Goal: Task Accomplishment & Management: Use online tool/utility

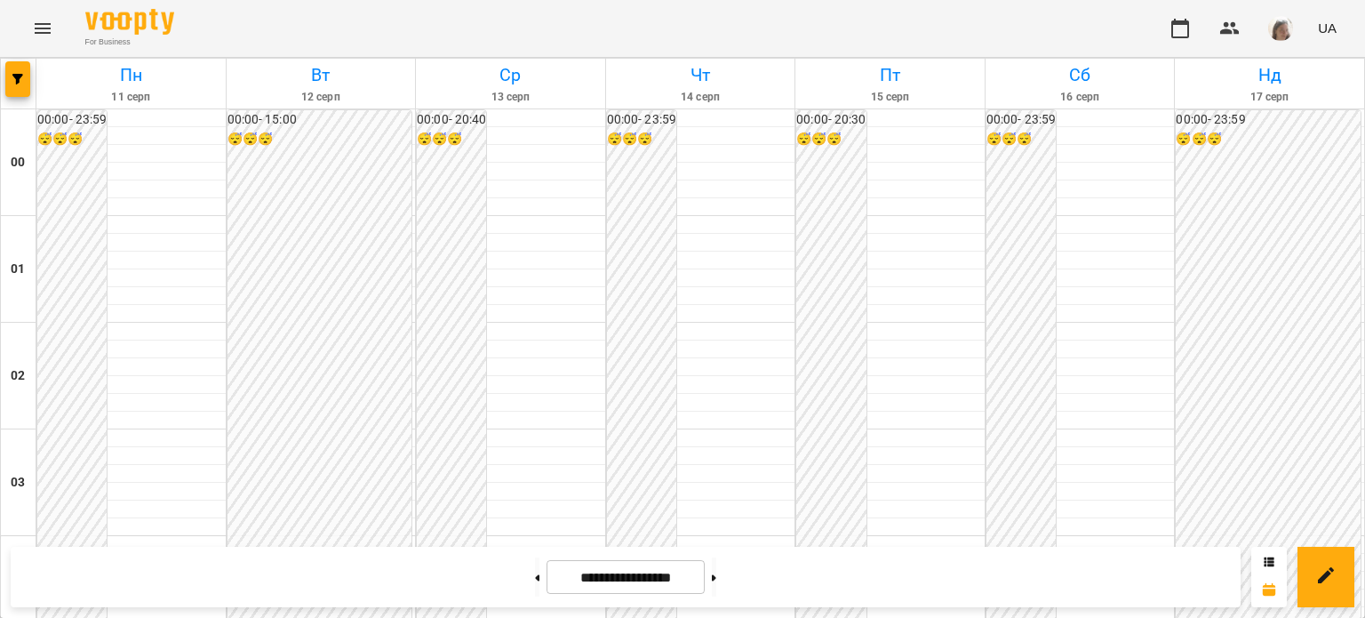
scroll to position [988, 0]
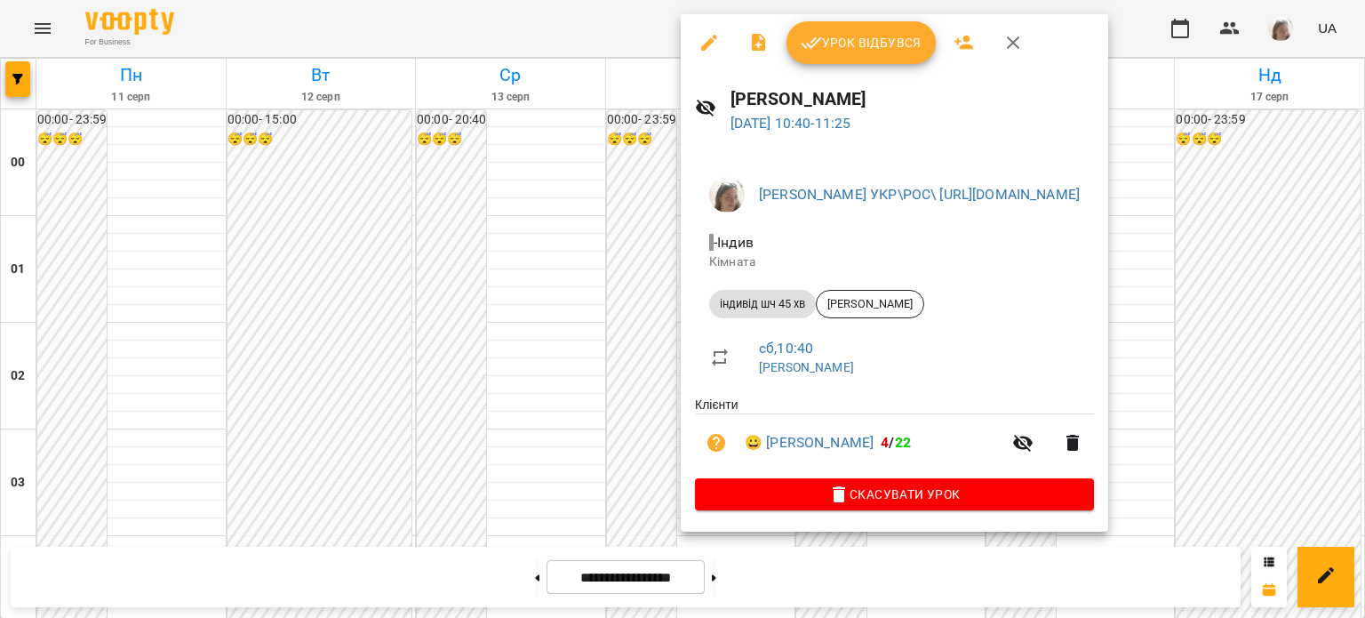
click at [504, 268] on div at bounding box center [682, 309] width 1365 height 618
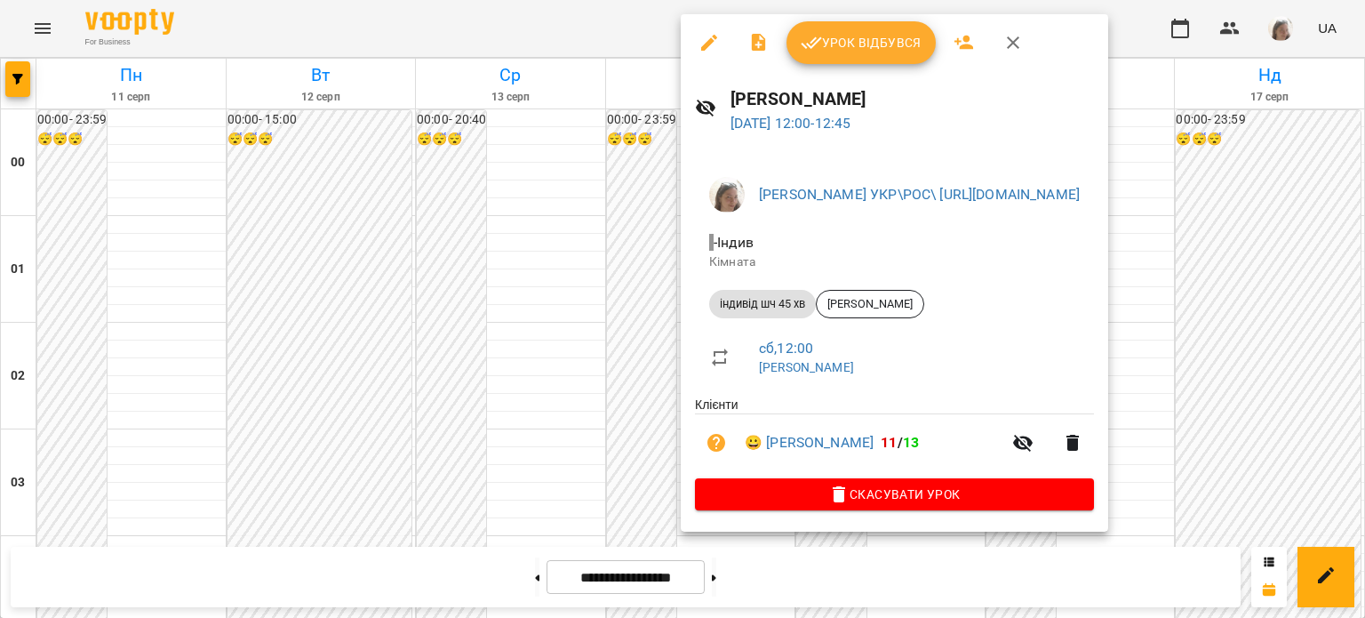
click at [555, 411] on div at bounding box center [682, 309] width 1365 height 618
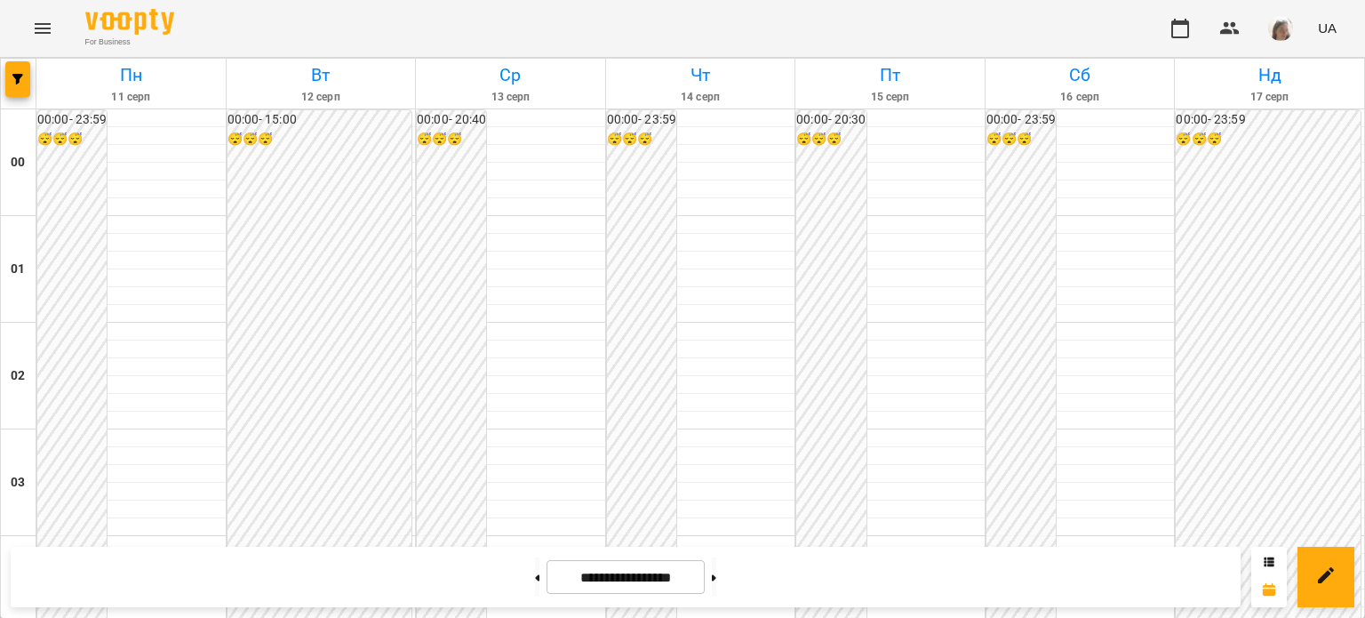
scroll to position [922, 0]
click at [39, 37] on icon "Menu" at bounding box center [42, 28] width 21 height 21
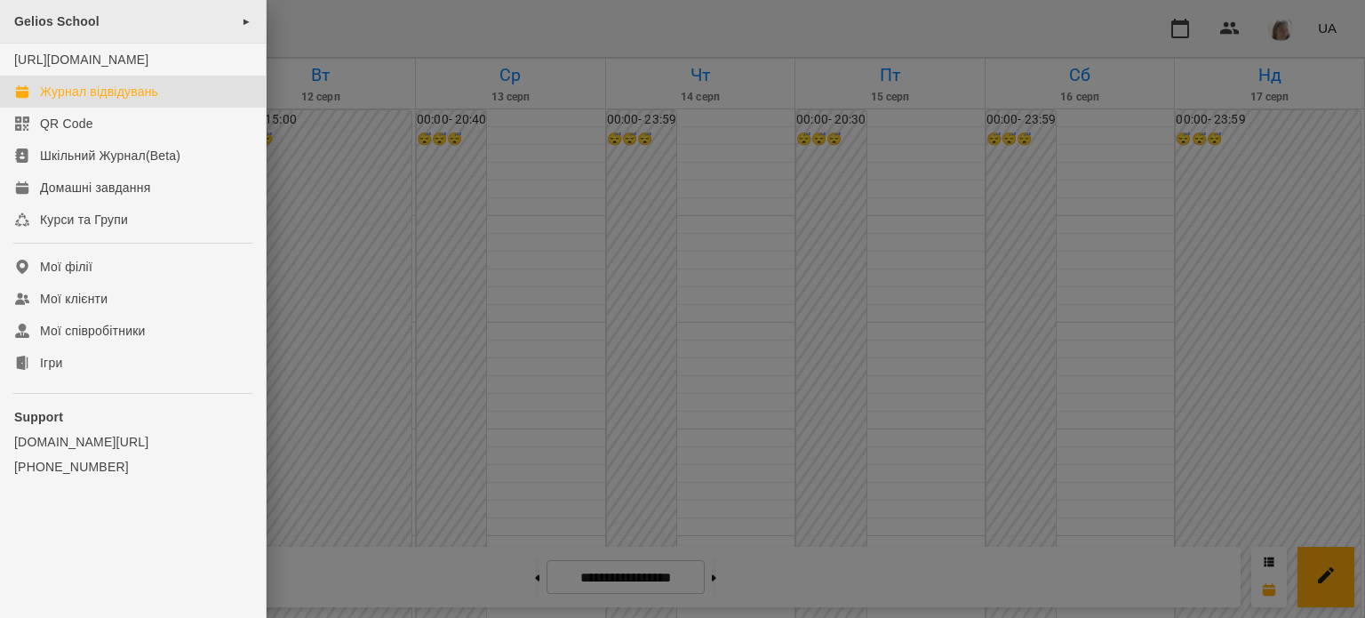
click at [114, 17] on div "Gelios School ►" at bounding box center [133, 22] width 266 height 44
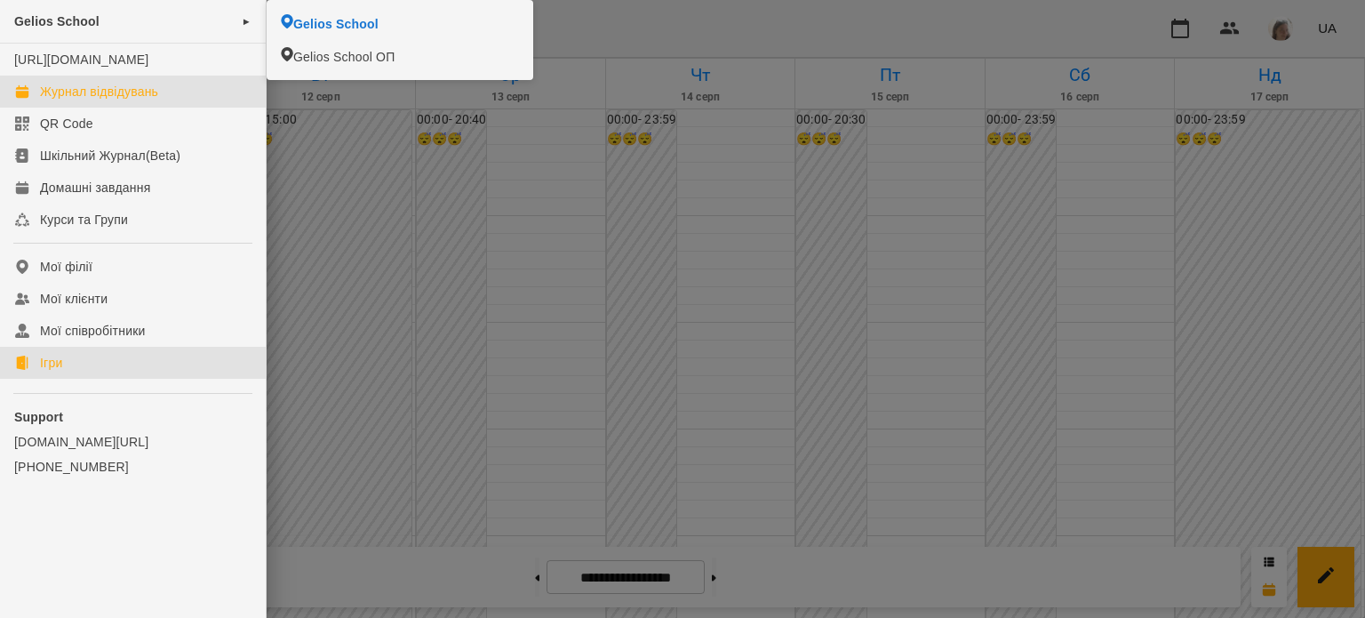
click at [69, 379] on link "Ігри" at bounding box center [133, 363] width 266 height 32
